Goal: Check status: Check status

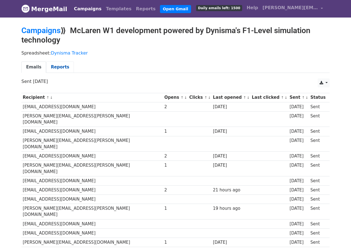
click at [52, 67] on link "Reports" at bounding box center [60, 66] width 28 height 11
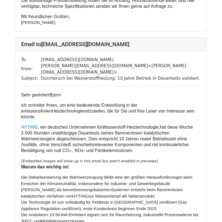
scroll to position [268, 0]
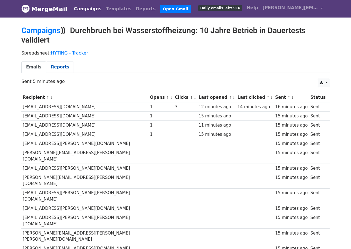
click at [57, 68] on link "Reports" at bounding box center [60, 66] width 28 height 11
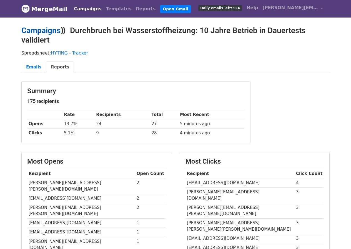
click at [48, 33] on link "Campaigns" at bounding box center [40, 30] width 39 height 9
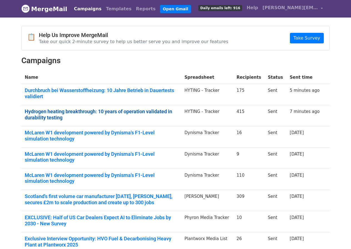
click at [57, 119] on link "Hydrogen heating breakthrough: 10 years of operation validated in durability te…" at bounding box center [101, 114] width 153 height 12
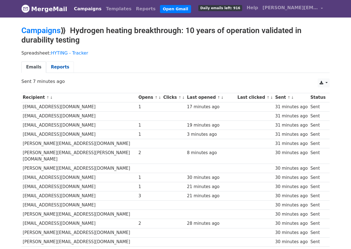
click at [62, 67] on link "Reports" at bounding box center [60, 66] width 28 height 11
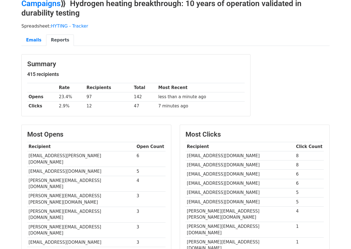
scroll to position [24, 0]
